Goal: Transaction & Acquisition: Subscribe to service/newsletter

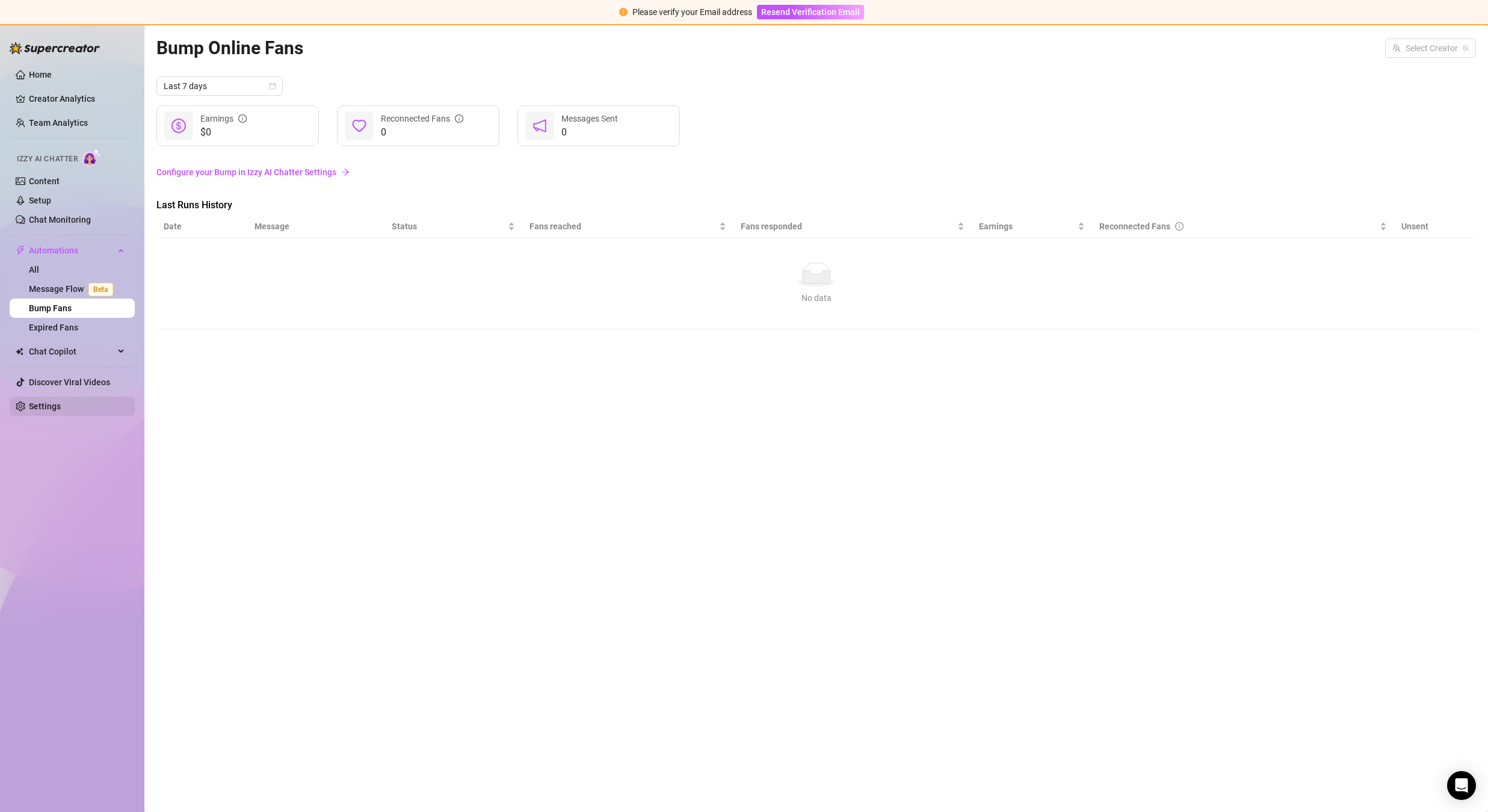
drag, startPoint x: 55, startPoint y: 402, endPoint x: 63, endPoint y: 397, distance: 9.4
click at [55, 402] on link "Settings" at bounding box center [45, 406] width 32 height 10
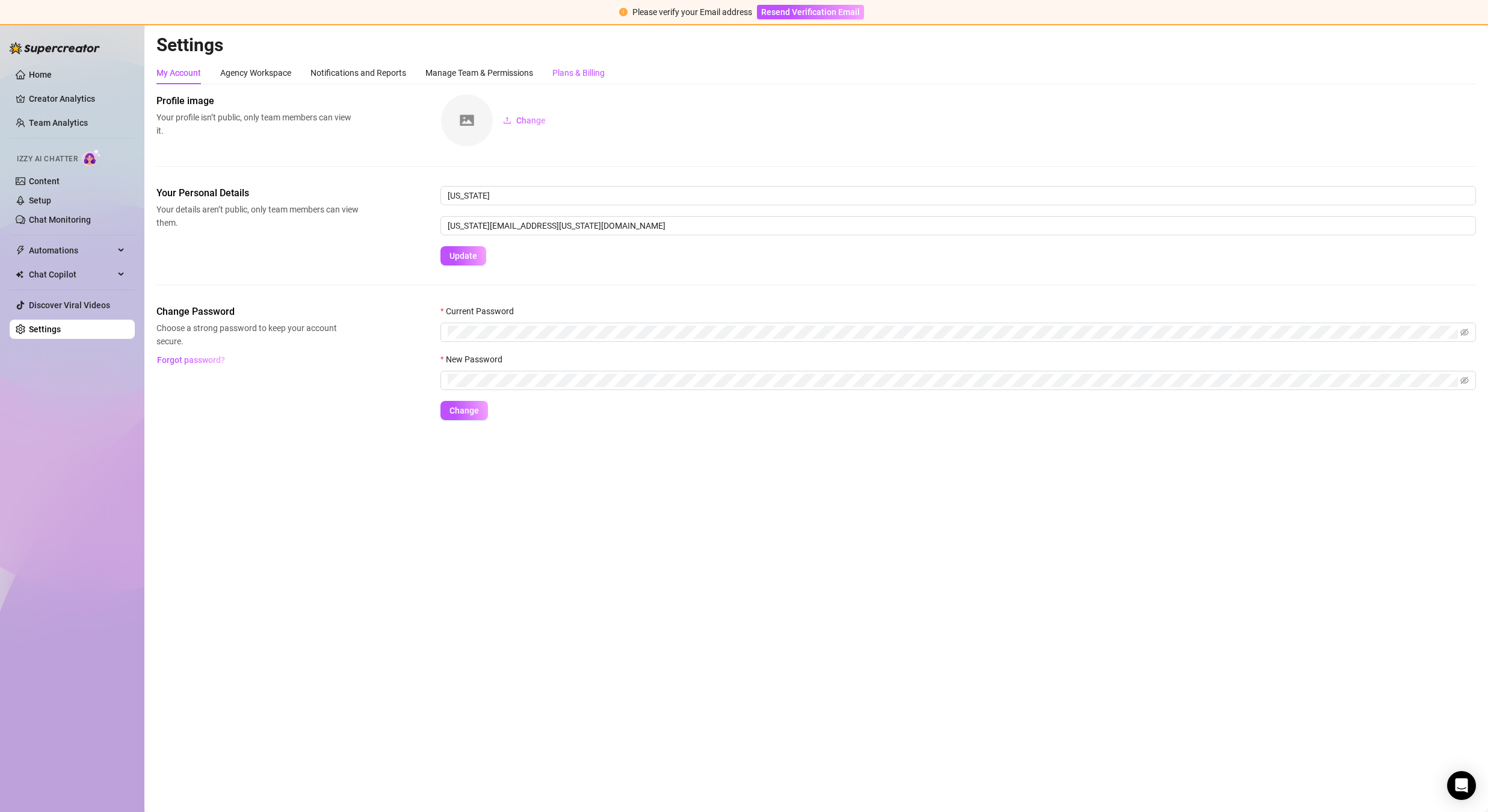
click at [572, 67] on div "Plans & Billing" at bounding box center [578, 73] width 52 height 13
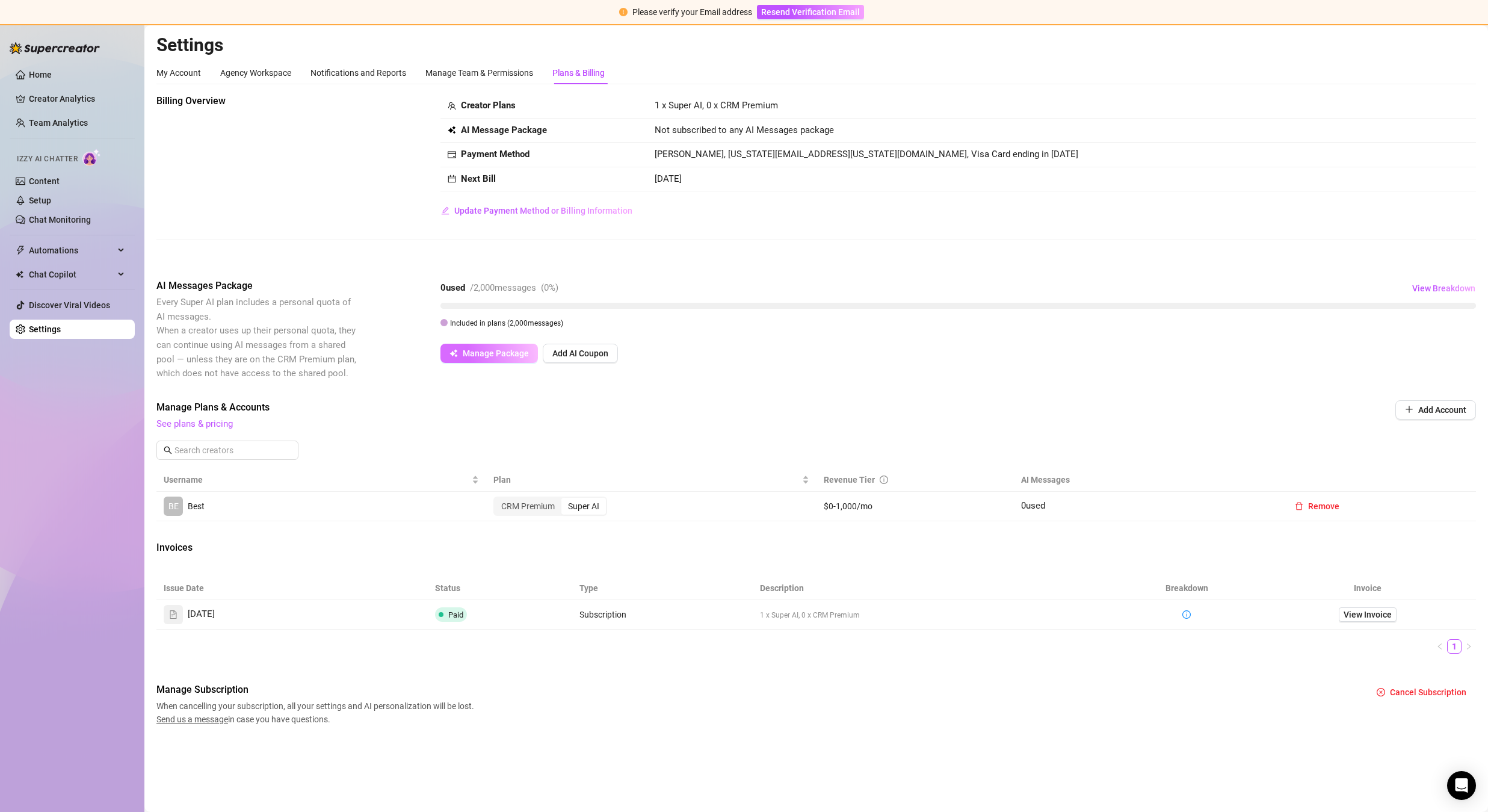
click at [502, 351] on span "Manage Package" at bounding box center [495, 353] width 67 height 10
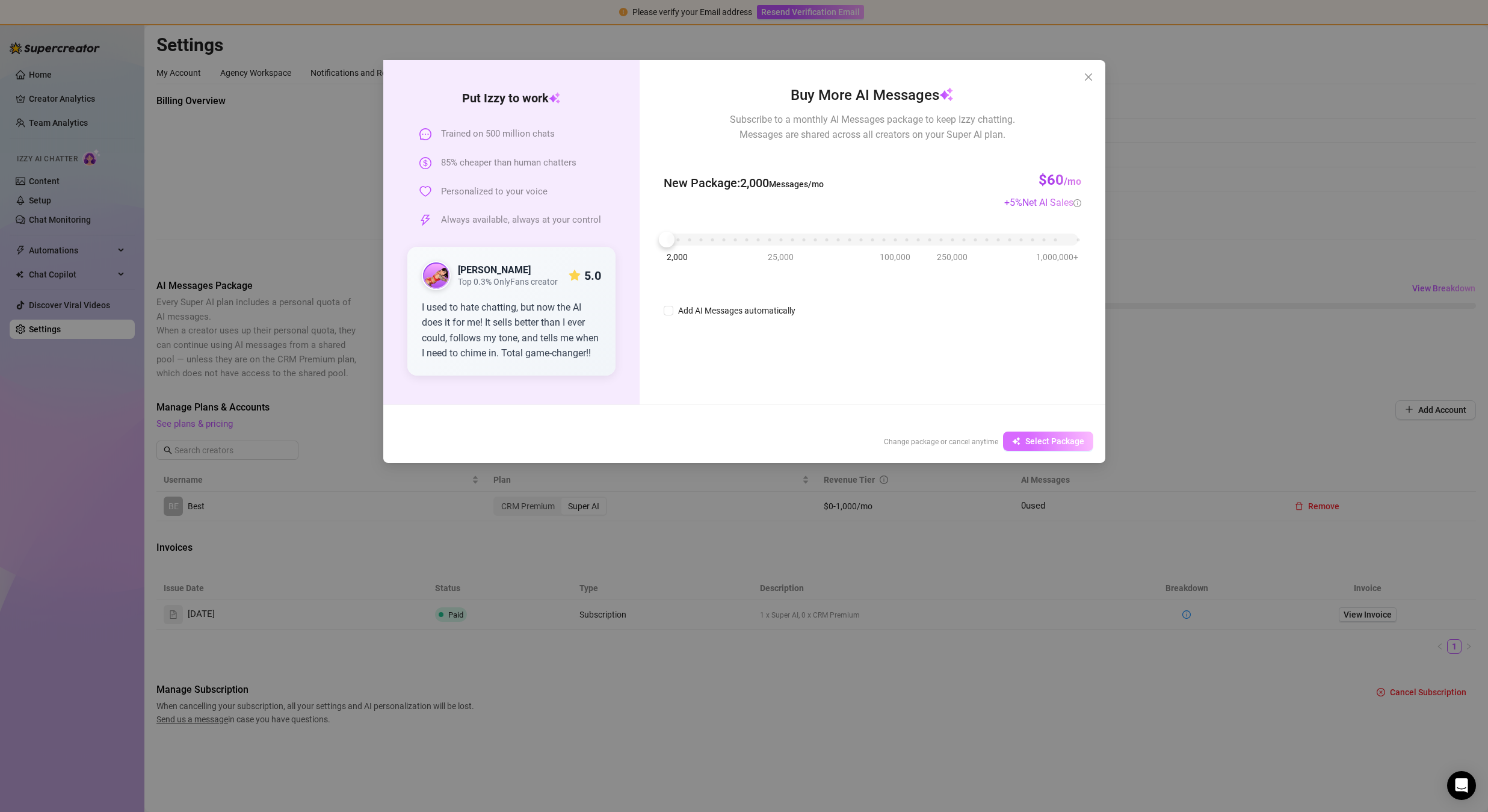
click at [1054, 443] on span "Select Package" at bounding box center [1054, 441] width 59 height 10
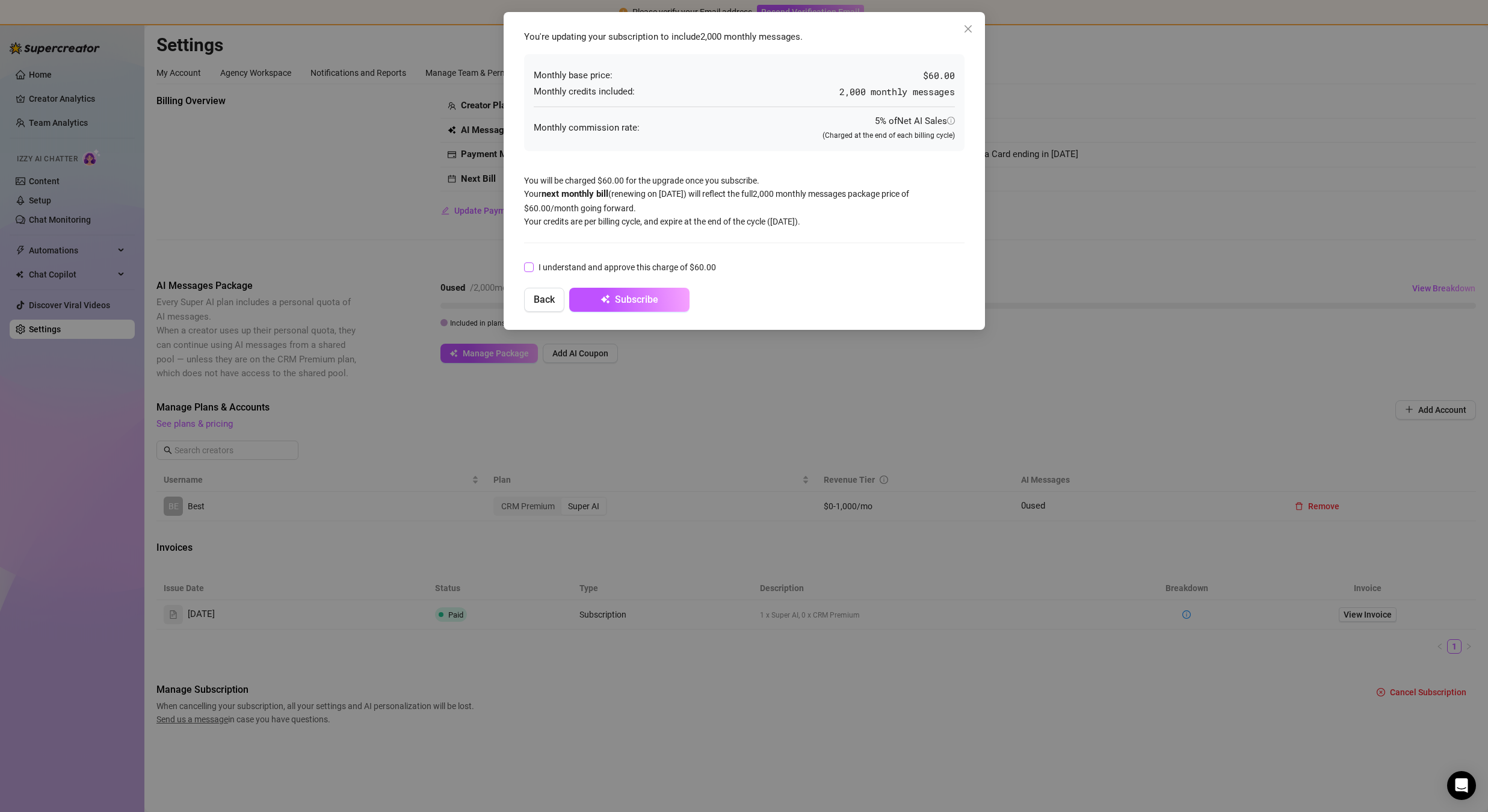
click at [559, 263] on span "I understand and approve this charge of $60.00" at bounding box center [627, 267] width 187 height 13
click at [532, 263] on input "I understand and approve this charge of $60.00" at bounding box center [528, 266] width 8 height 8
checkbox input "true"
click at [651, 297] on span "Subscribe" at bounding box center [636, 299] width 44 height 11
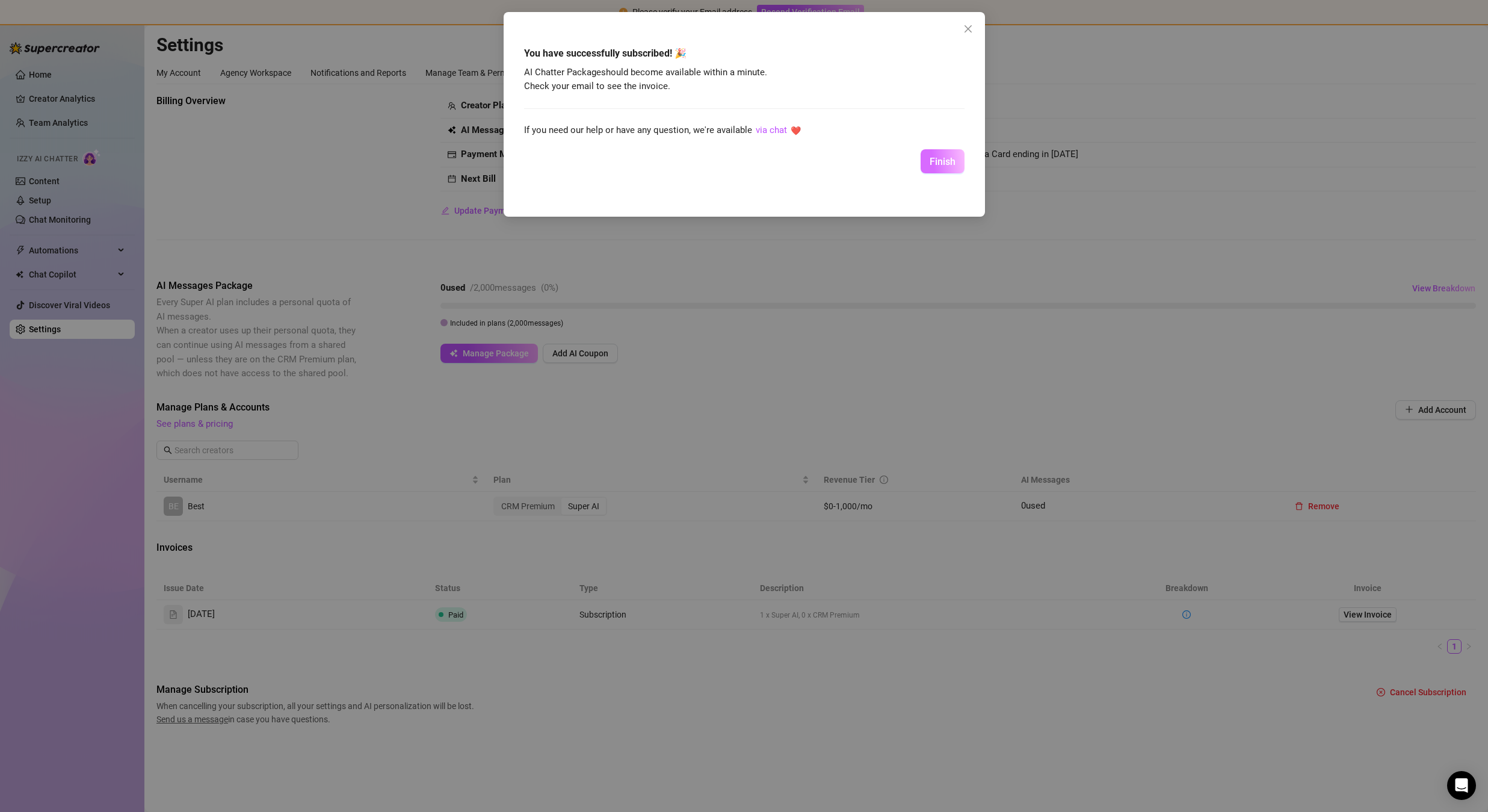
click at [950, 156] on span "Finish" at bounding box center [943, 161] width 26 height 11
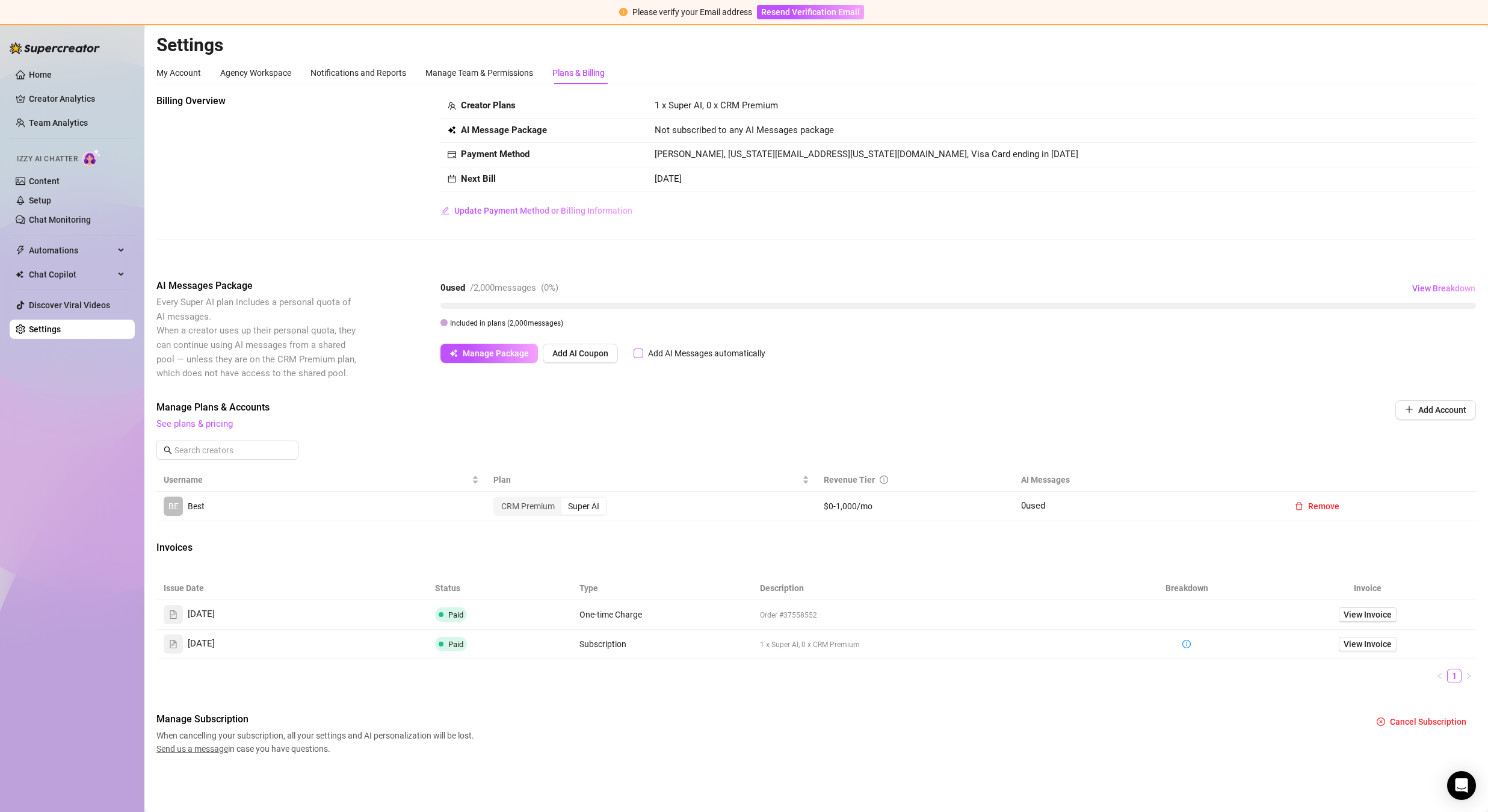
click at [640, 352] on input "Add AI Messages automatically" at bounding box center [638, 353] width 10 height 10
checkbox input "true"
click at [1437, 281] on button "View Breakdown" at bounding box center [1444, 287] width 64 height 19
click at [984, 245] on div "Billing Overview Creator Plans 1 x Super AI, 0 x CRM Premium AI Message Package…" at bounding box center [817, 177] width 1320 height 165
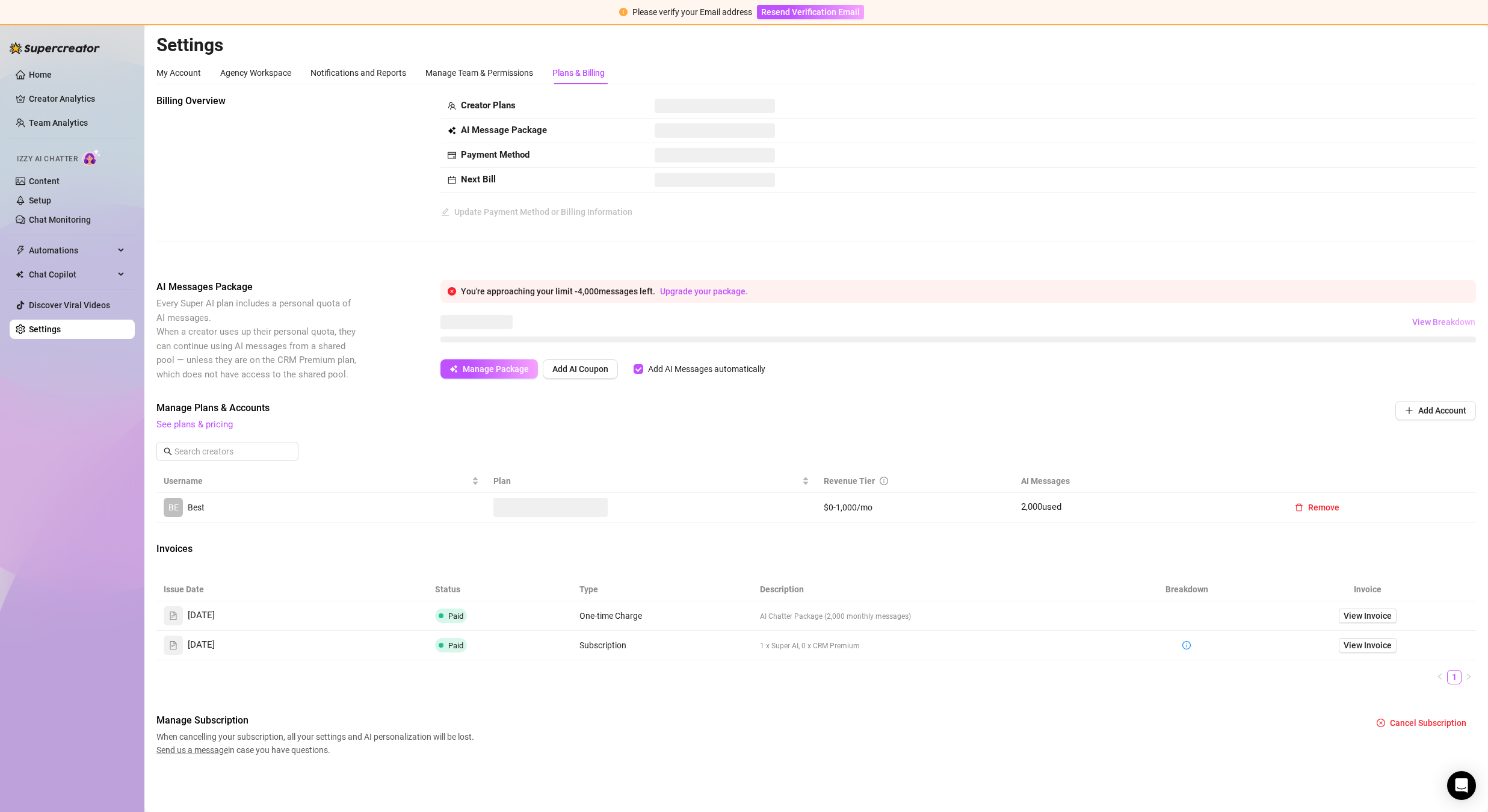
click at [1431, 318] on span "View Breakdown" at bounding box center [1444, 322] width 63 height 10
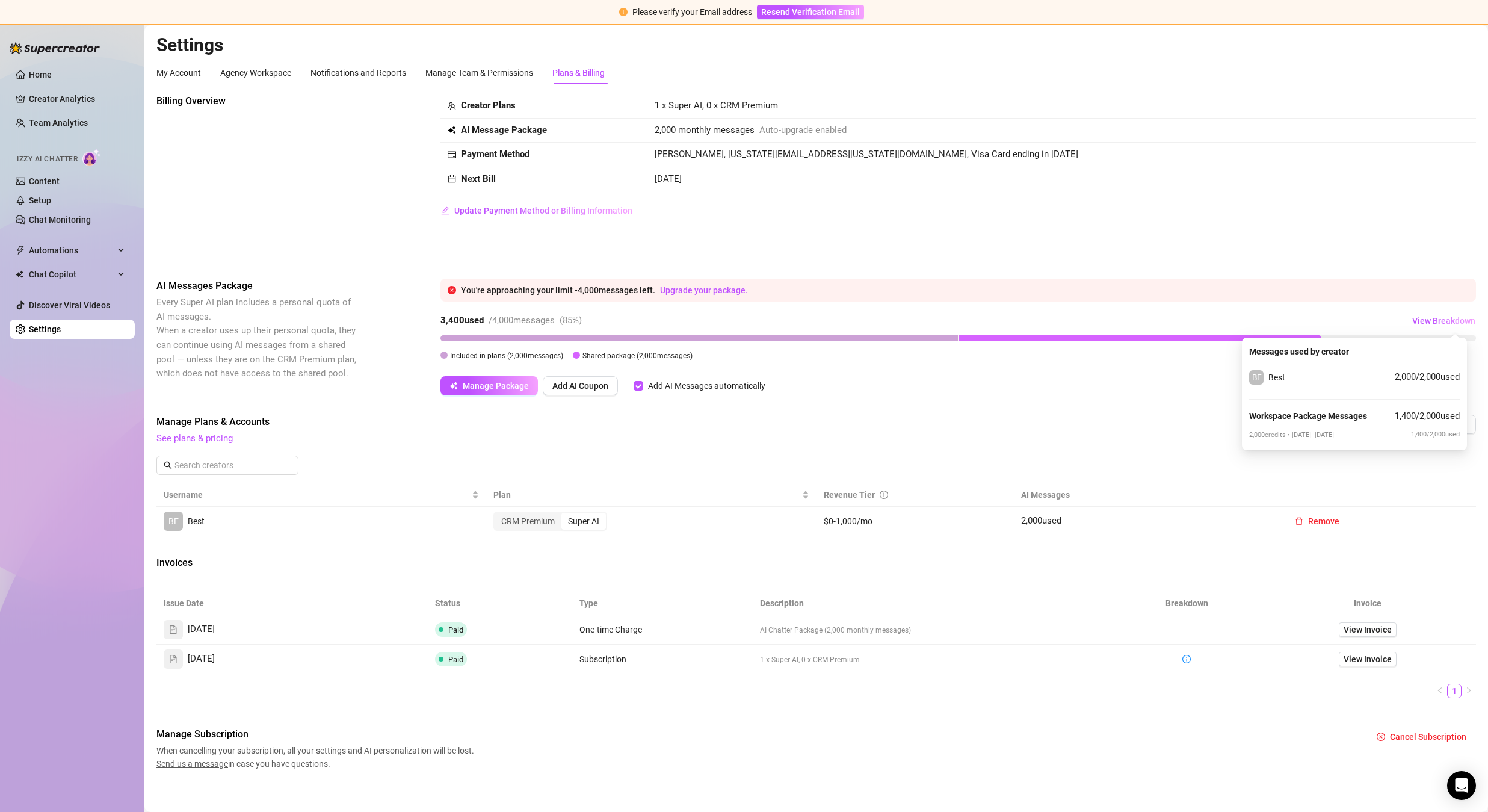
click at [1432, 208] on div "Creator Plans 1 x Super AI, 0 x CRM Premium AI Message Package 2,000 monthly me…" at bounding box center [958, 157] width 1035 height 126
click at [1434, 206] on div "Creator Plans 1 x Super AI, 0 x CRM Premium AI Message Package 2,000 monthly me…" at bounding box center [958, 157] width 1035 height 126
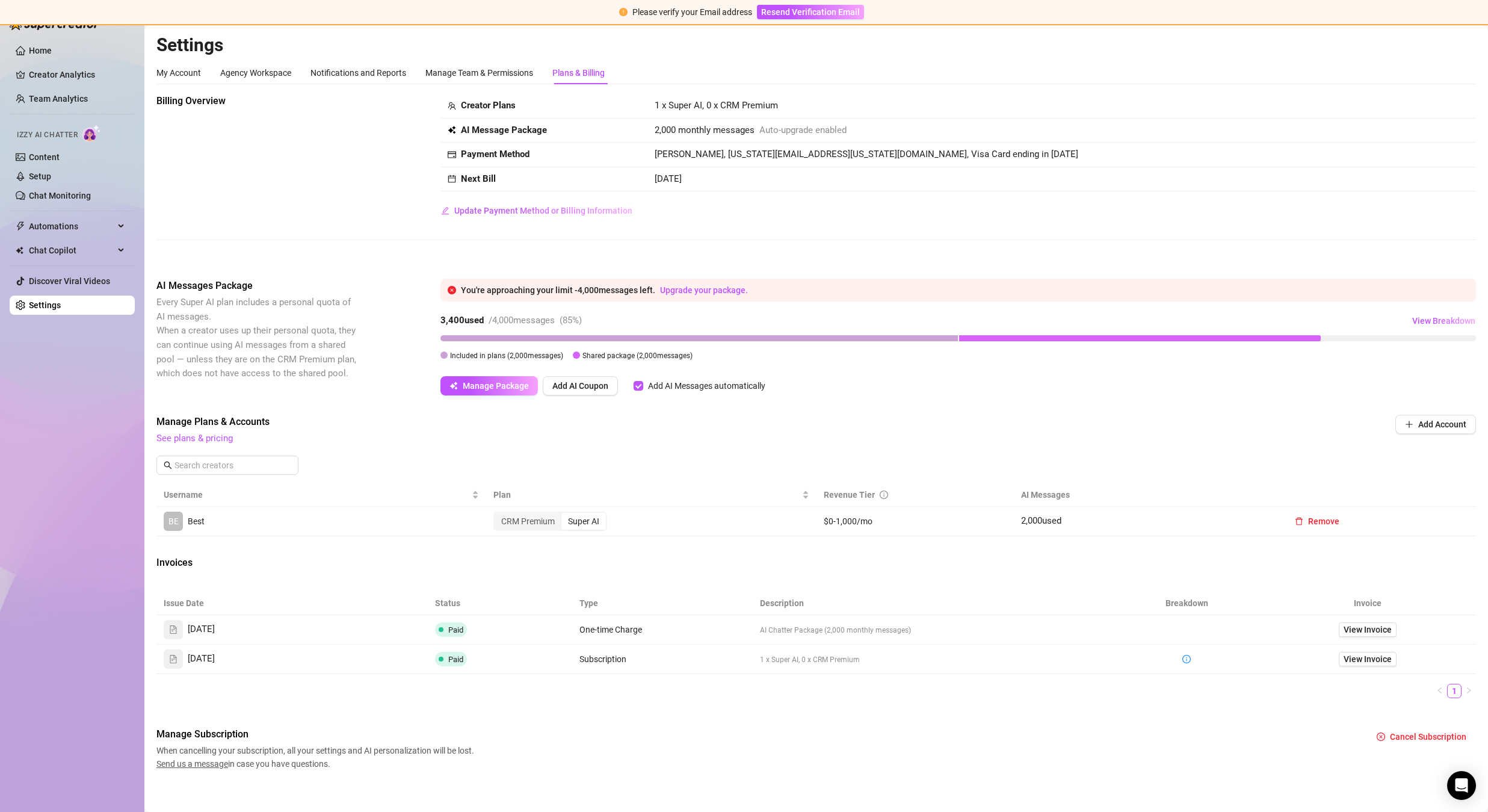
click at [820, 81] on div "My Account Agency Workspace Notifications and Reports Manage Team & Permissions…" at bounding box center [817, 73] width 1320 height 23
